Goal: Navigation & Orientation: Find specific page/section

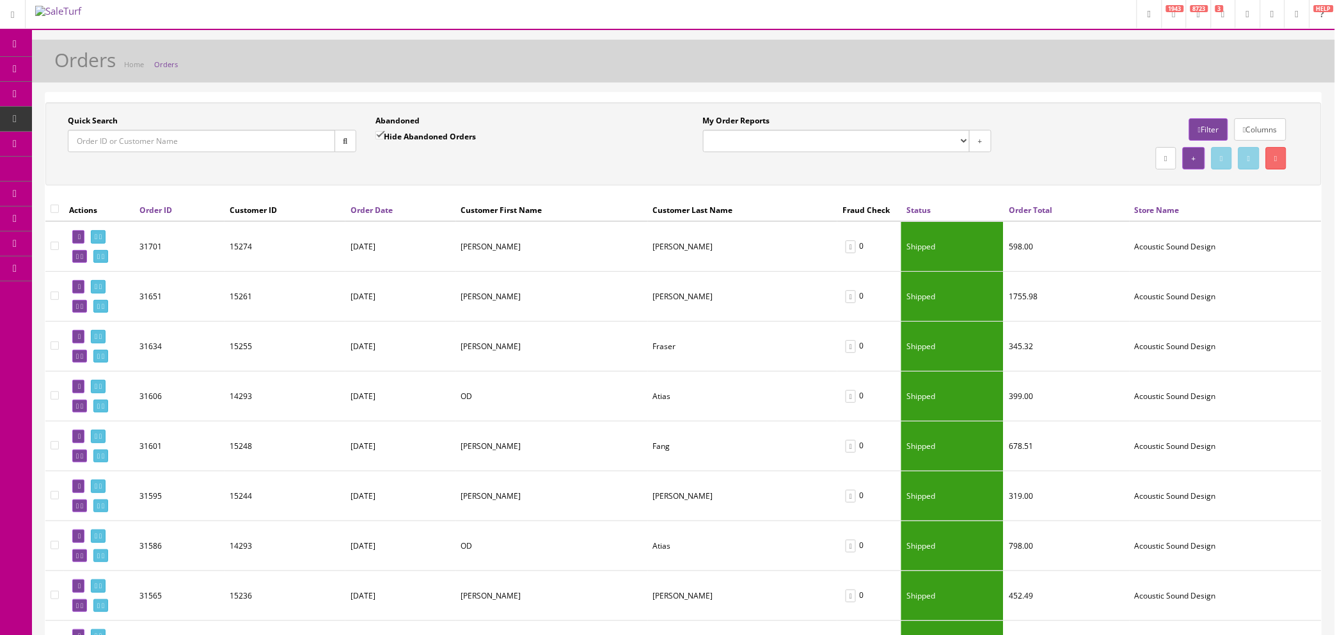
click at [164, 64] on link "Orders" at bounding box center [166, 64] width 24 height 10
click at [161, 65] on link "Orders" at bounding box center [166, 64] width 24 height 10
